Goal: Information Seeking & Learning: Check status

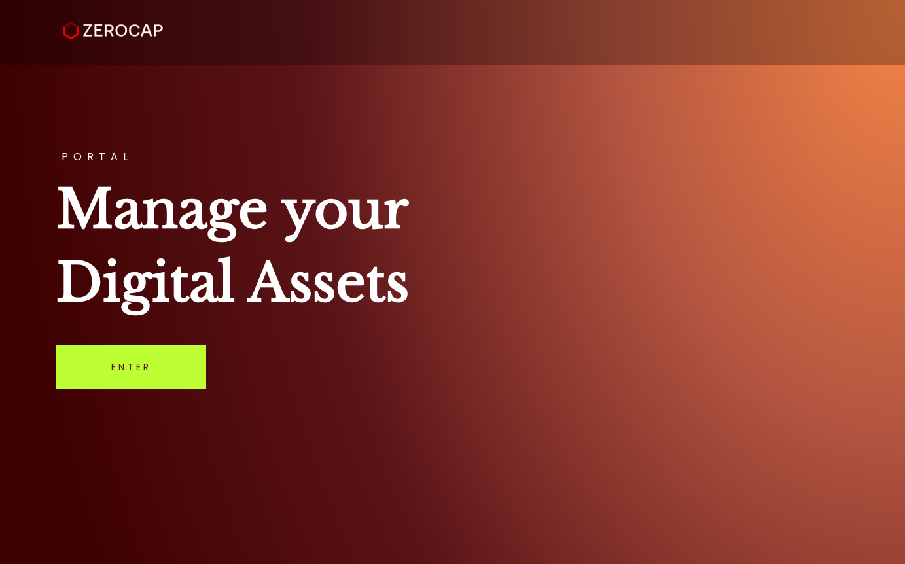
click at [136, 372] on link "Enter" at bounding box center [131, 367] width 150 height 43
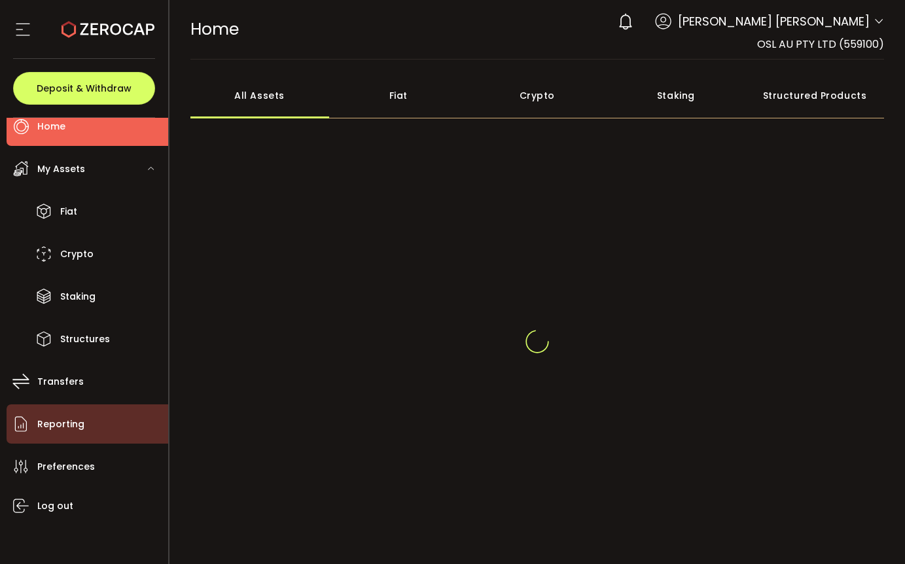
scroll to position [22, 0]
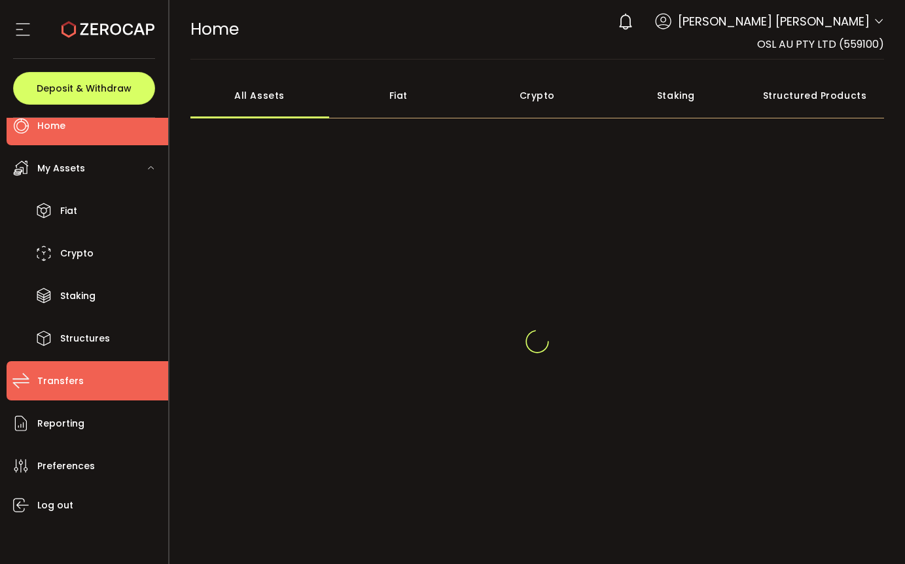
click at [94, 388] on li "Transfers" at bounding box center [88, 380] width 162 height 39
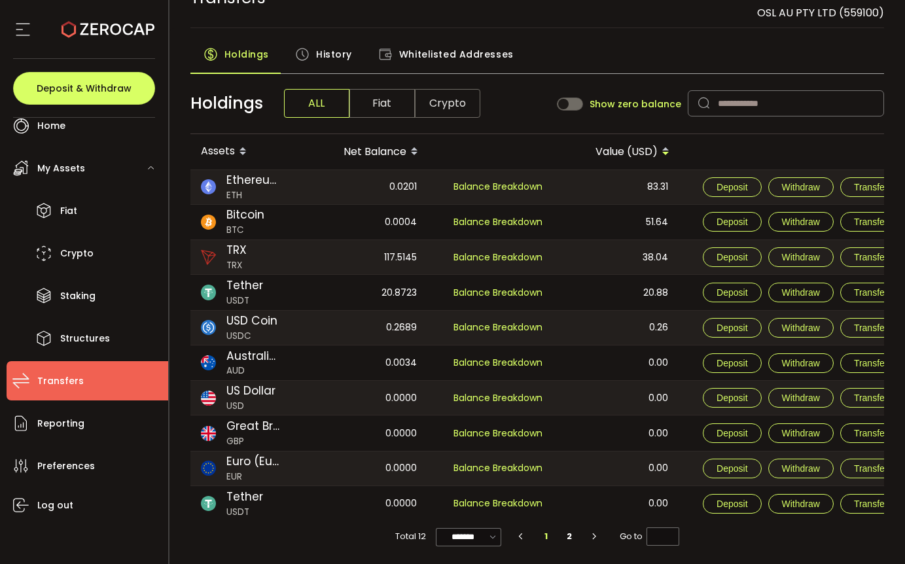
scroll to position [36, 0]
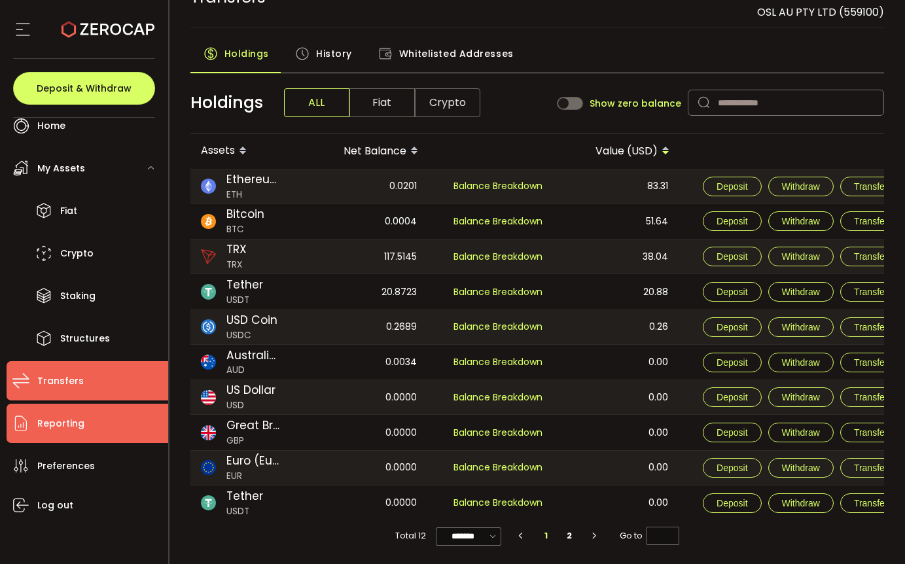
click at [69, 422] on span "Reporting" at bounding box center [60, 423] width 47 height 19
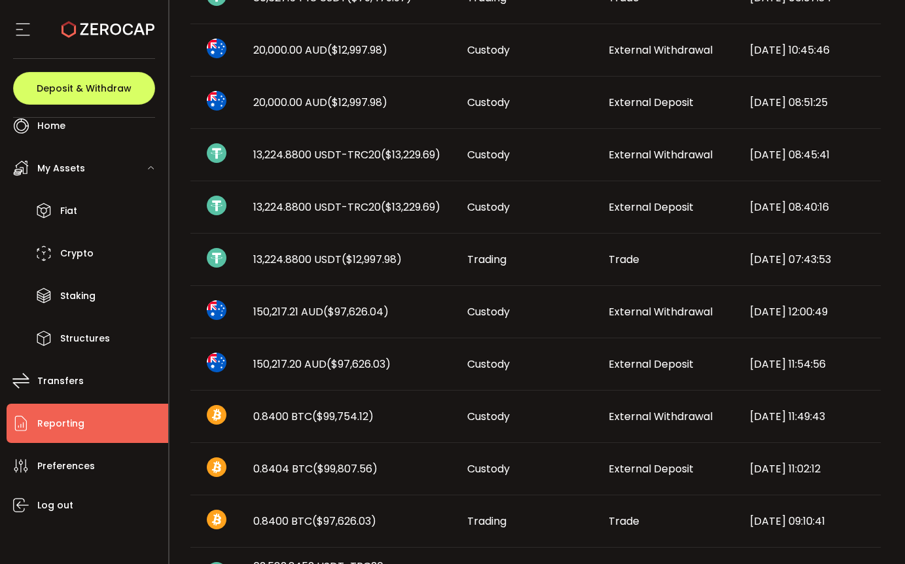
scroll to position [514, 0]
drag, startPoint x: 298, startPoint y: 363, endPoint x: 286, endPoint y: 363, distance: 11.8
click at [286, 363] on span "150,217.20 AUD ($97,626.03)" at bounding box center [321, 363] width 137 height 15
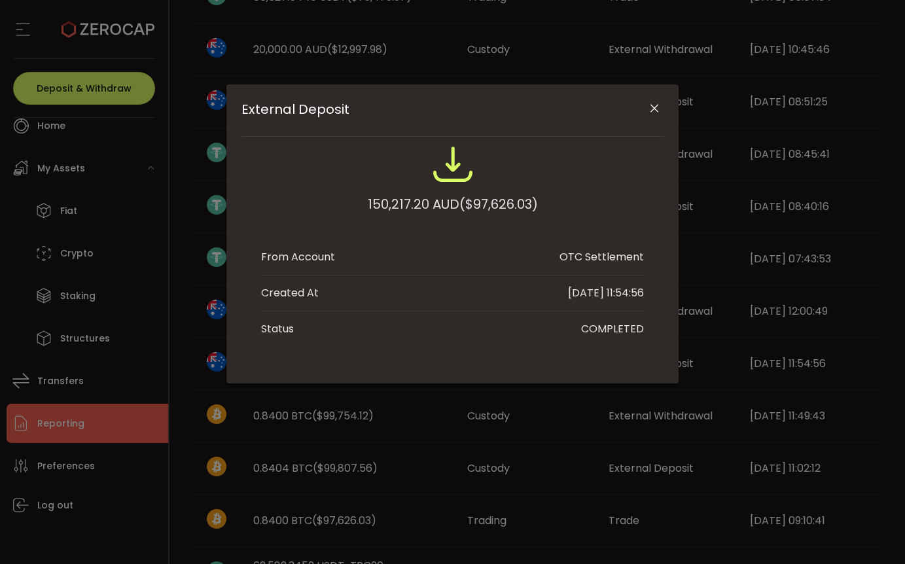
click at [648, 107] on icon "Close" at bounding box center [654, 108] width 13 height 13
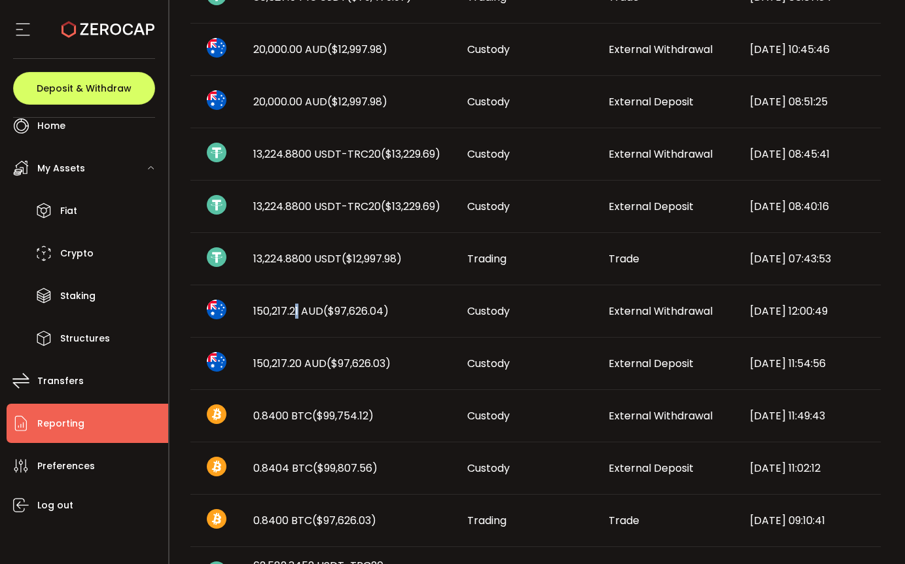
click at [297, 316] on span "150,217.21 AUD ($97,626.04)" at bounding box center [320, 311] width 135 height 15
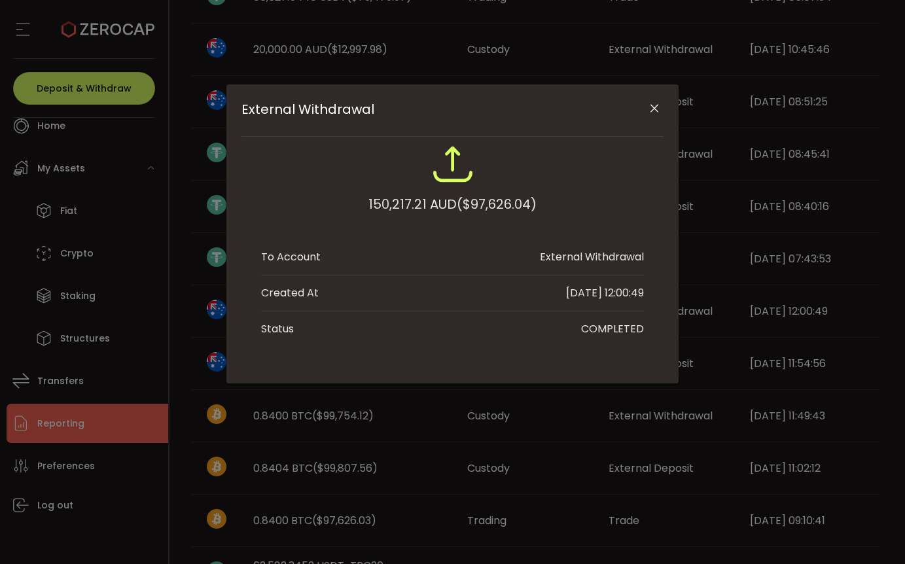
click at [661, 109] on button "Close" at bounding box center [654, 109] width 23 height 23
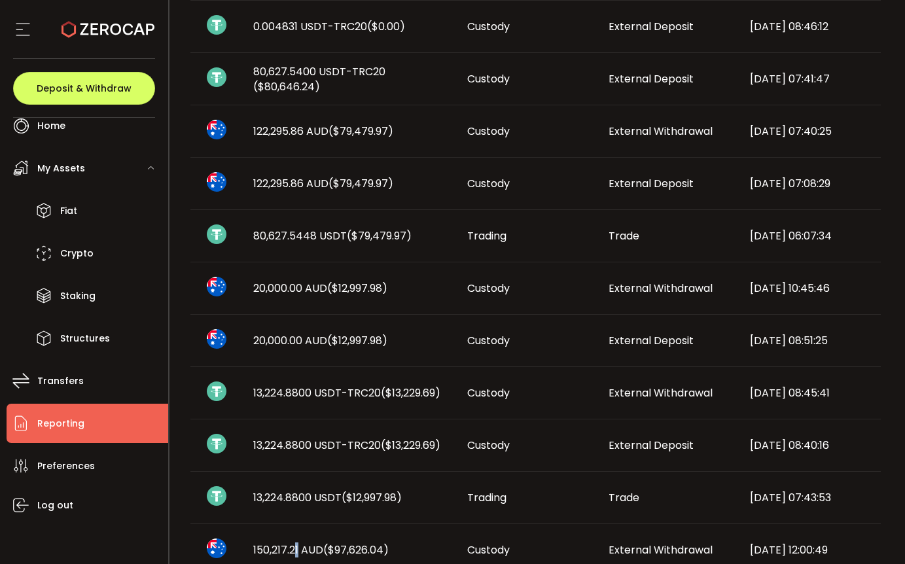
scroll to position [0, 0]
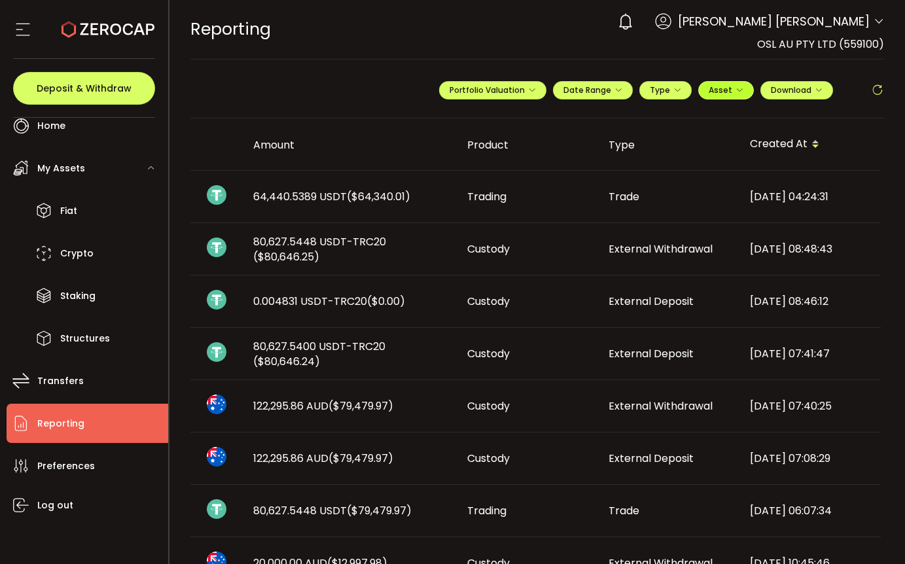
click at [705, 95] on button "Asset" at bounding box center [726, 90] width 56 height 18
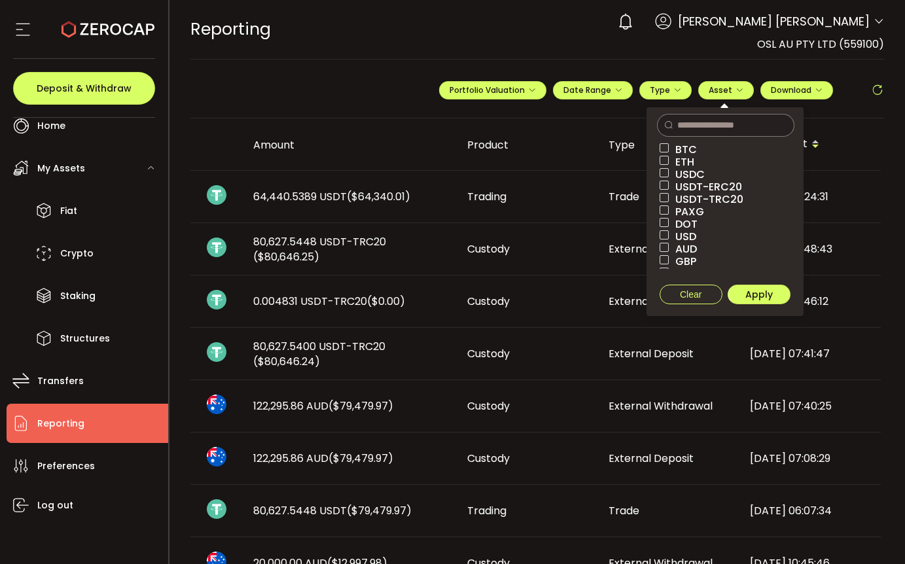
click at [687, 249] on span "AUD" at bounding box center [683, 249] width 28 height 12
click at [762, 291] on span "Apply" at bounding box center [759, 294] width 27 height 13
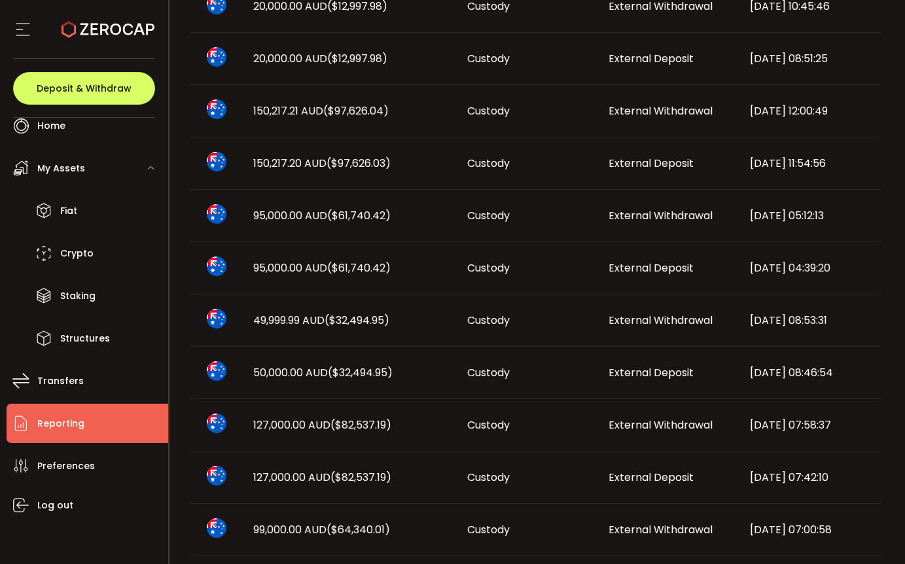
scroll to position [342, 0]
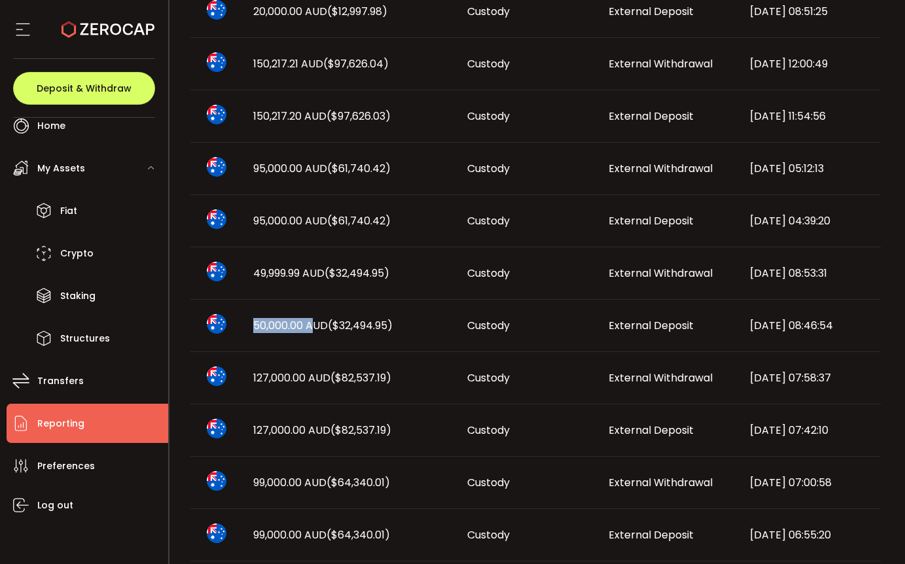
drag, startPoint x: 249, startPoint y: 325, endPoint x: 313, endPoint y: 329, distance: 64.3
click at [313, 329] on div "50,000.00 AUD ($32,494.95)" at bounding box center [350, 325] width 214 height 15
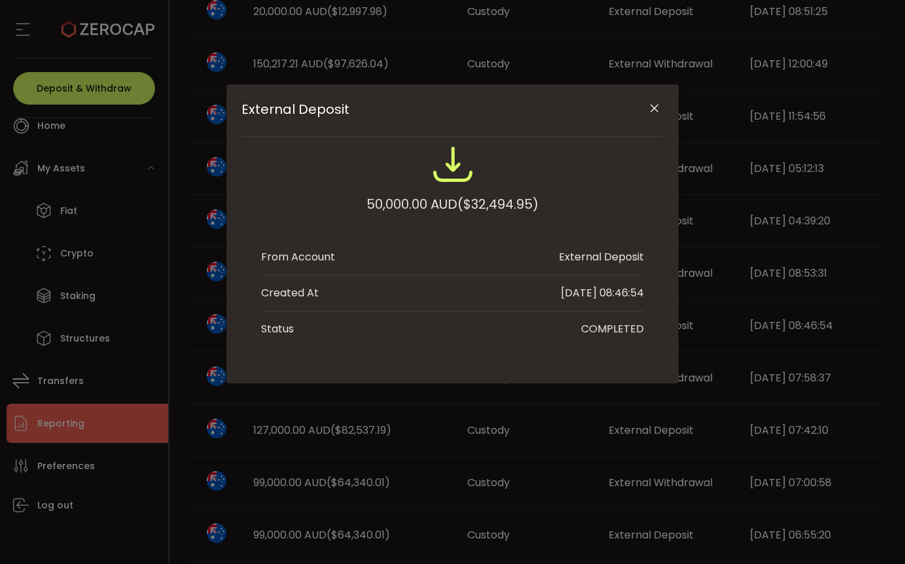
click at [657, 105] on icon "Close" at bounding box center [654, 108] width 13 height 13
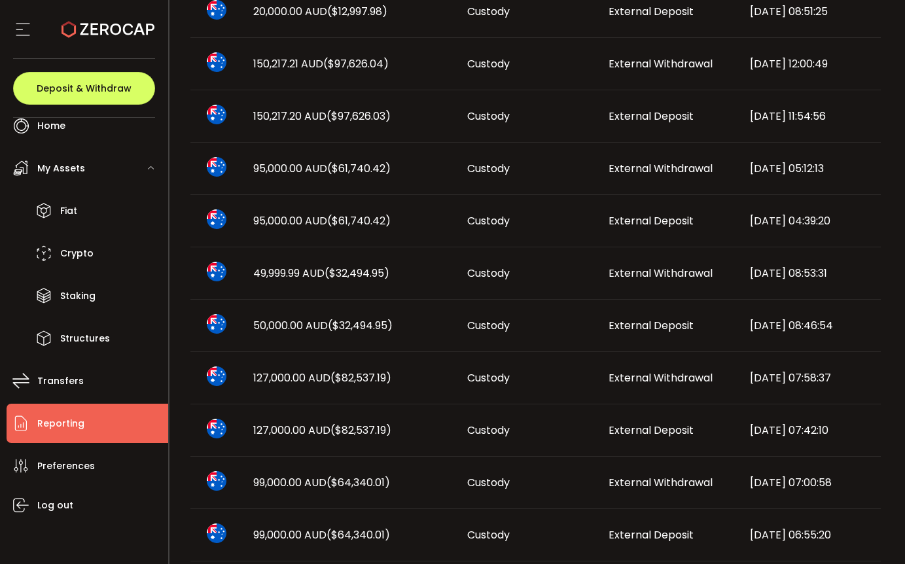
click at [669, 325] on span "External Deposit" at bounding box center [651, 325] width 85 height 15
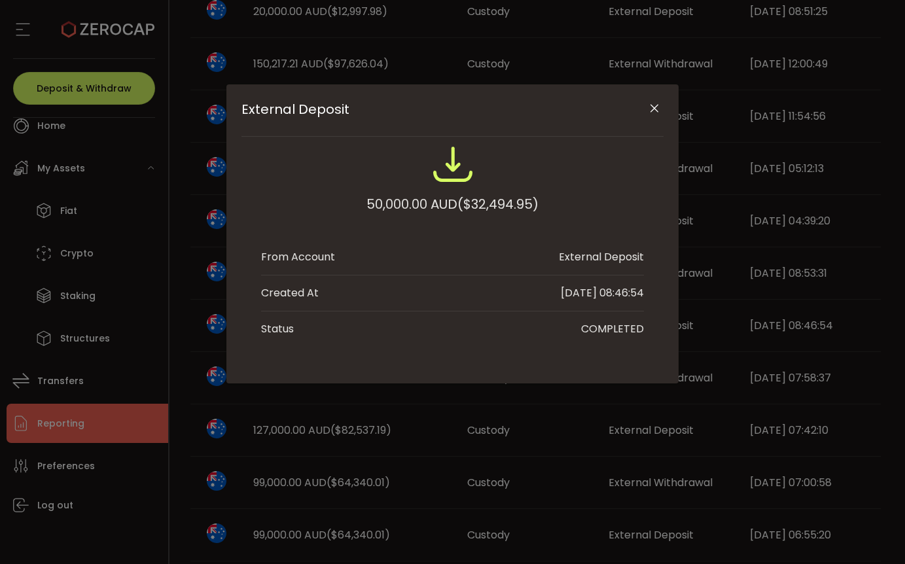
click at [669, 325] on div "External Deposit 50,000.00 AUD ($32,494.95) From Account External Deposit Creat…" at bounding box center [452, 233] width 453 height 299
click at [656, 105] on icon "Close" at bounding box center [654, 108] width 13 height 13
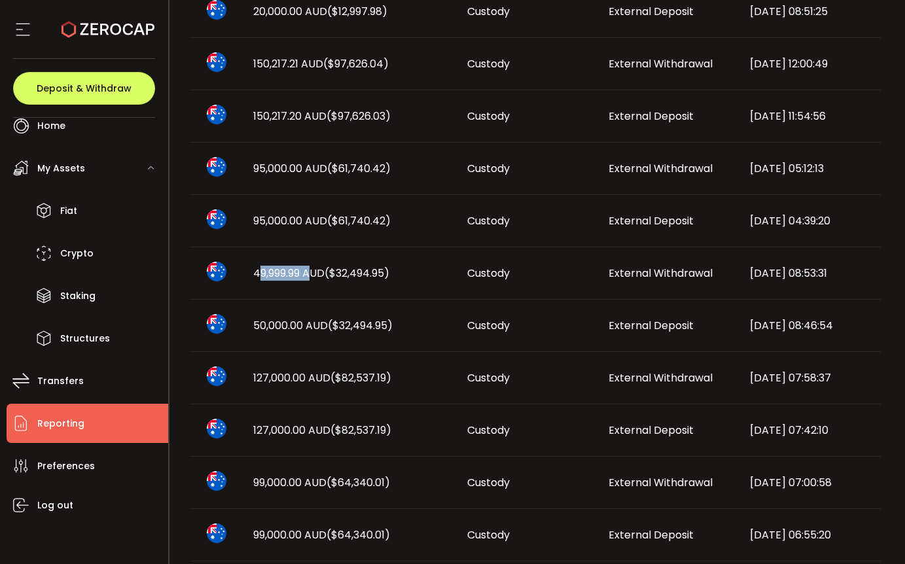
drag, startPoint x: 257, startPoint y: 274, endPoint x: 313, endPoint y: 270, distance: 56.4
click at [313, 270] on span "49,999.99 AUD ($32,494.95)" at bounding box center [321, 273] width 136 height 15
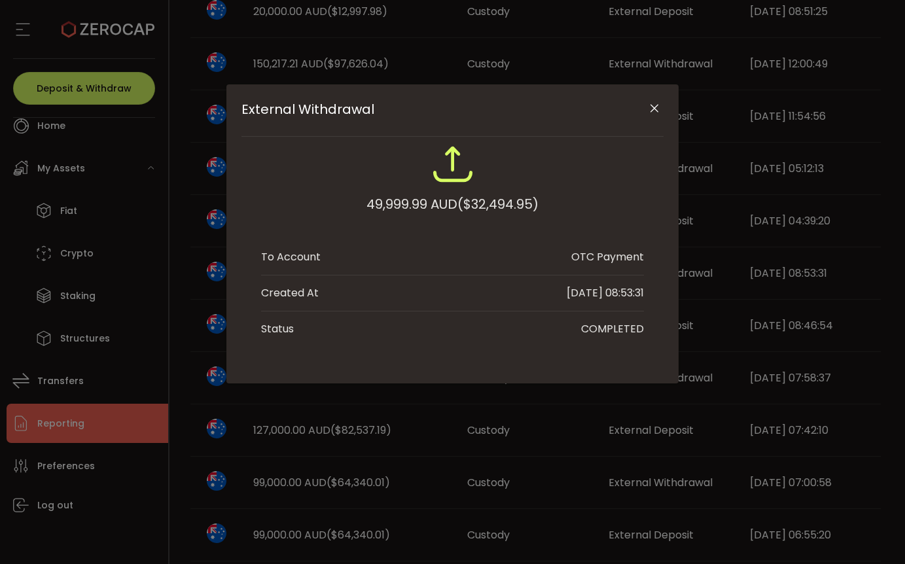
click at [649, 111] on icon "Close" at bounding box center [654, 108] width 13 height 13
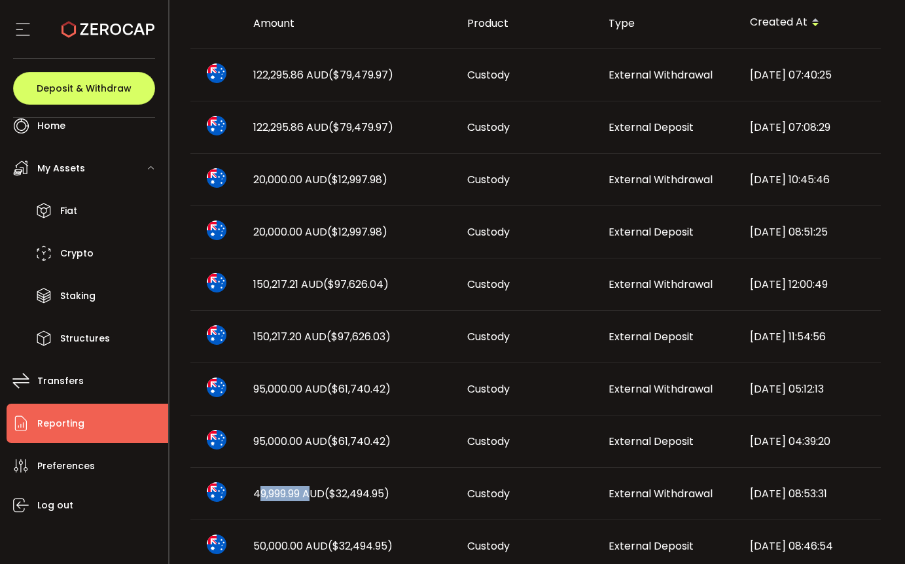
scroll to position [0, 0]
